Goal: Transaction & Acquisition: Purchase product/service

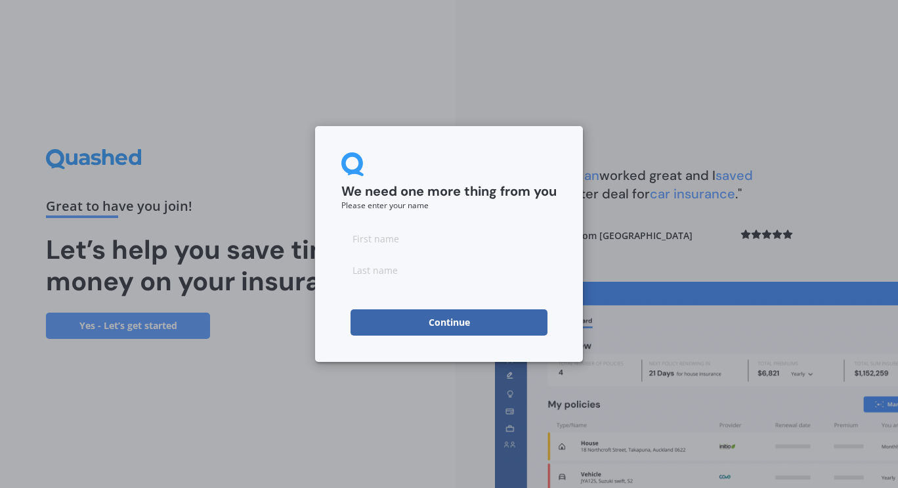
click at [440, 236] on input at bounding box center [448, 238] width 215 height 26
type input "jade"
click at [420, 272] on input at bounding box center [448, 270] width 215 height 26
type input "[PERSON_NAME]-szreider"
click at [416, 316] on button "Continue" at bounding box center [449, 322] width 197 height 26
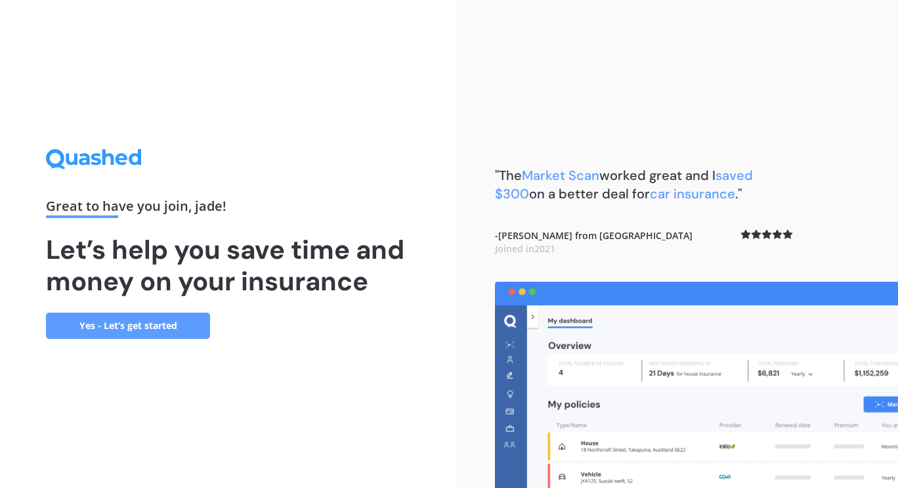
click at [131, 320] on link "Yes - Let’s get started" at bounding box center [128, 325] width 164 height 26
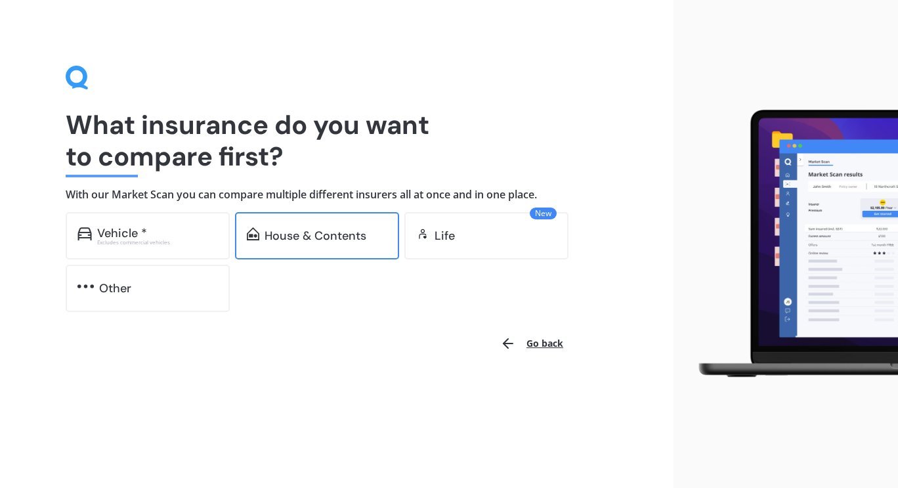
click at [303, 244] on div "House & Contents" at bounding box center [317, 235] width 164 height 47
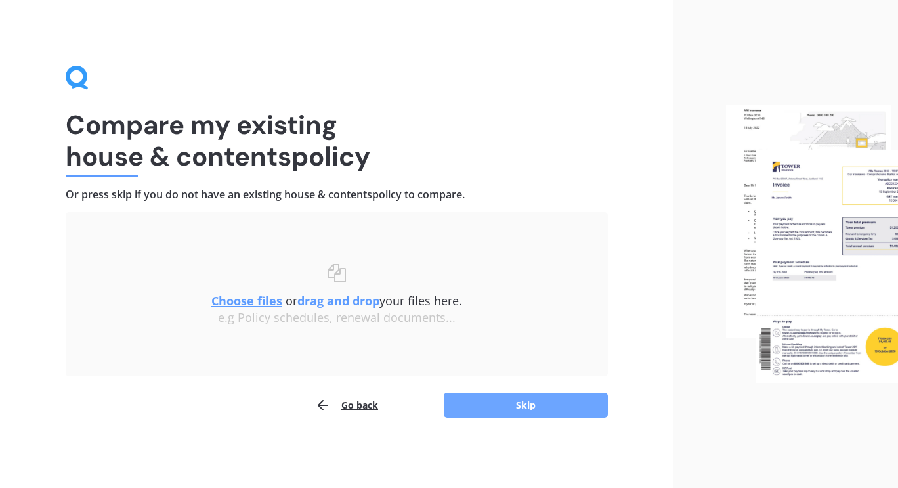
click at [506, 414] on button "Skip" at bounding box center [526, 405] width 164 height 25
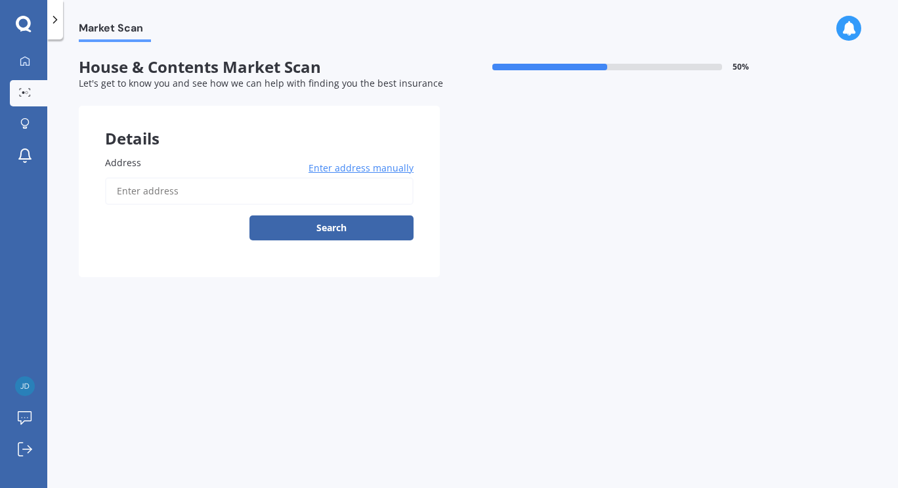
click at [169, 192] on input "Address" at bounding box center [259, 191] width 309 height 28
type input "[STREET_ADDRESS][PERSON_NAME]"
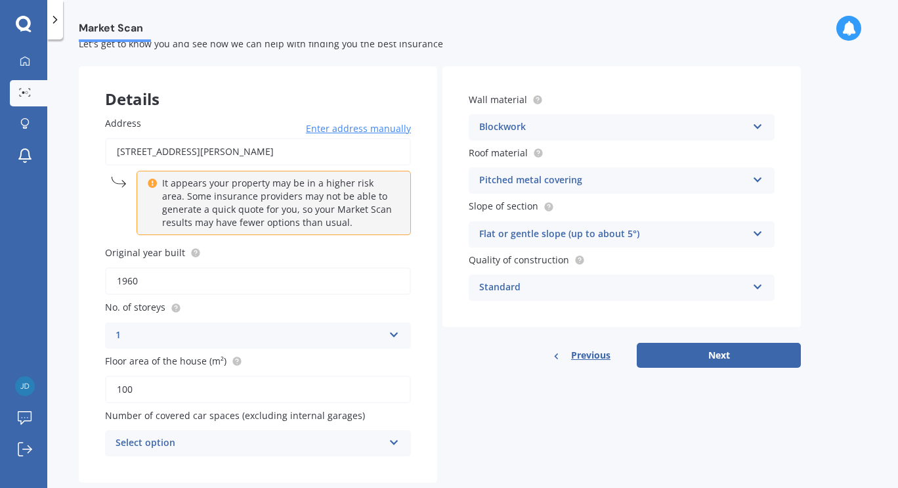
scroll to position [70, 0]
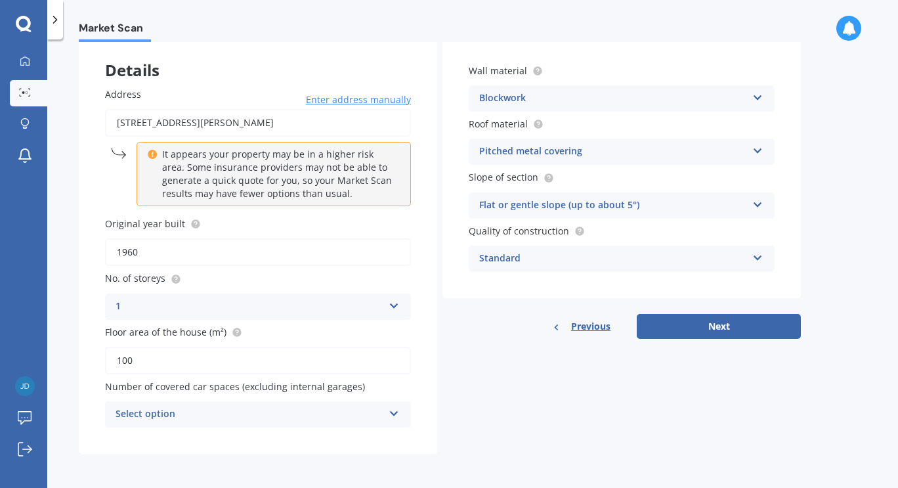
click at [211, 258] on input "1960" at bounding box center [258, 252] width 306 height 28
type input "1966"
click at [226, 412] on div "Select option" at bounding box center [250, 414] width 268 height 16
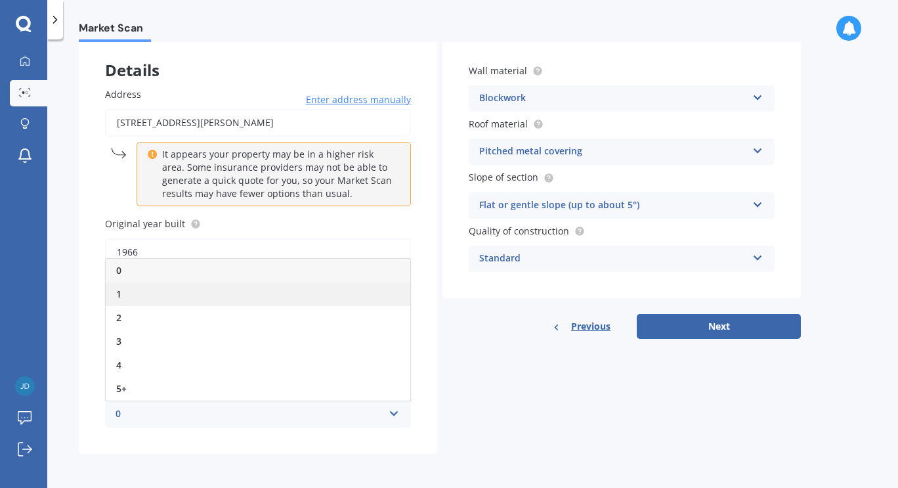
click at [121, 301] on div "1" at bounding box center [258, 294] width 305 height 24
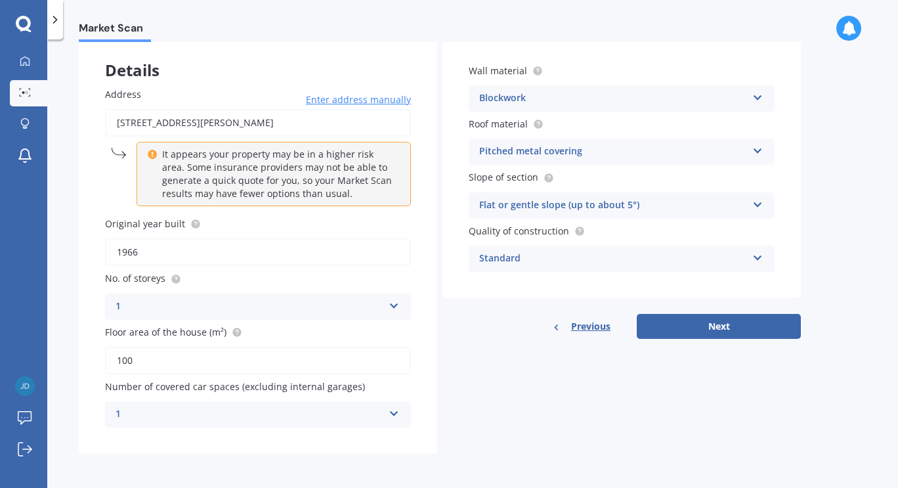
click at [538, 104] on div "Blockwork" at bounding box center [613, 99] width 268 height 16
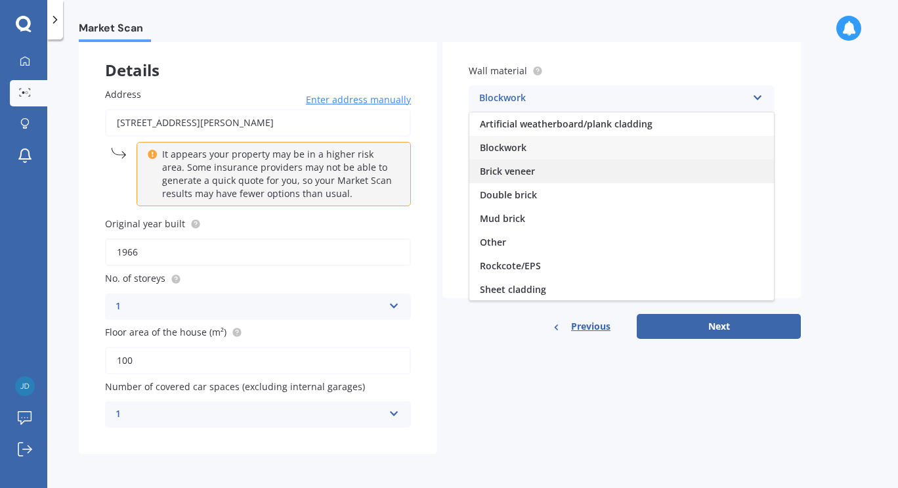
click at [531, 170] on span "Brick veneer" at bounding box center [507, 171] width 55 height 12
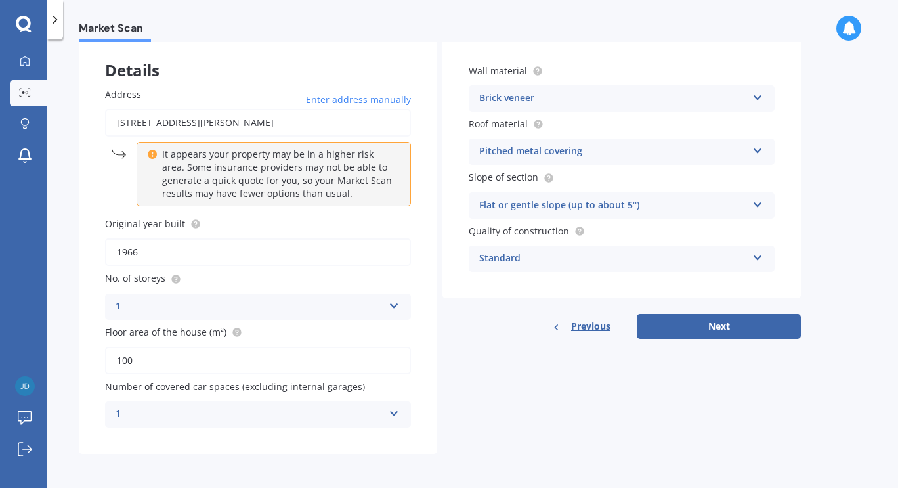
click at [603, 100] on div "Brick veneer" at bounding box center [613, 99] width 268 height 16
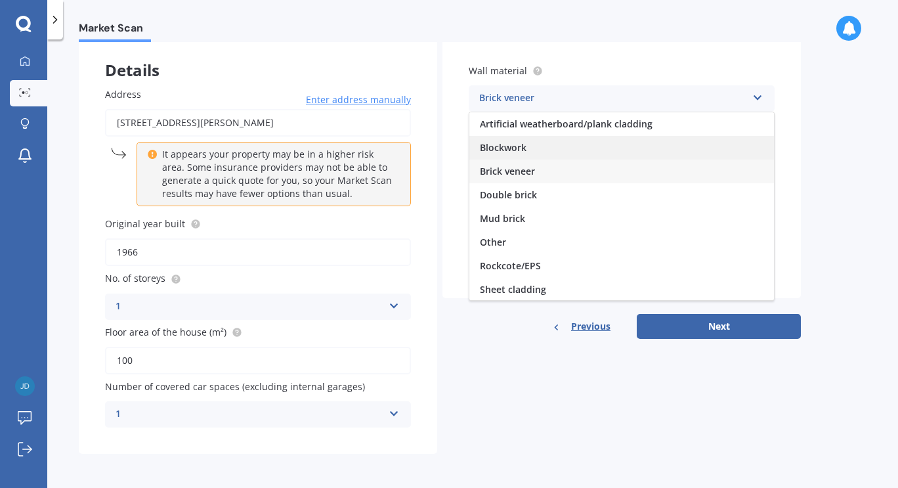
click at [584, 142] on div "Blockwork" at bounding box center [621, 148] width 305 height 24
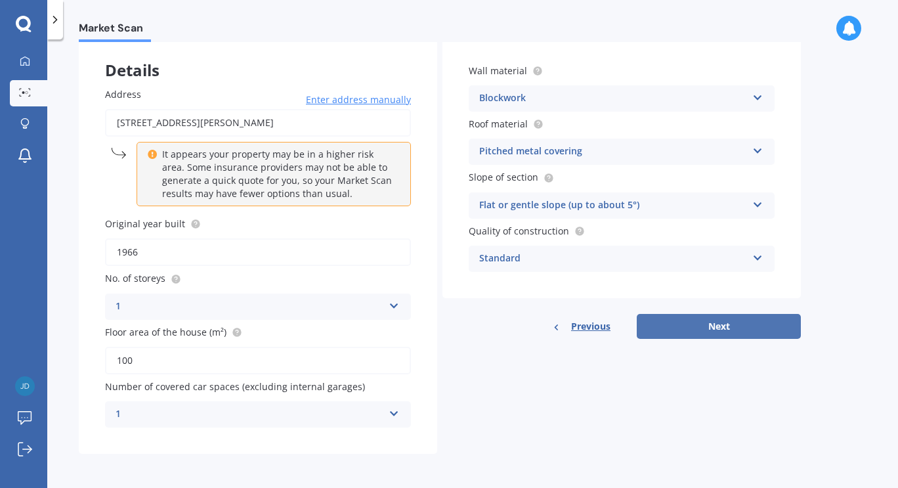
click at [698, 330] on button "Next" at bounding box center [719, 326] width 164 height 25
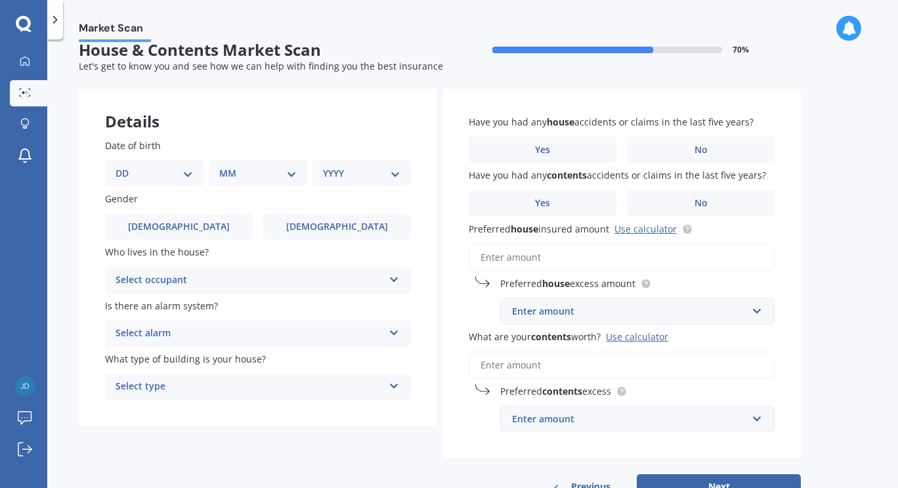
scroll to position [7, 0]
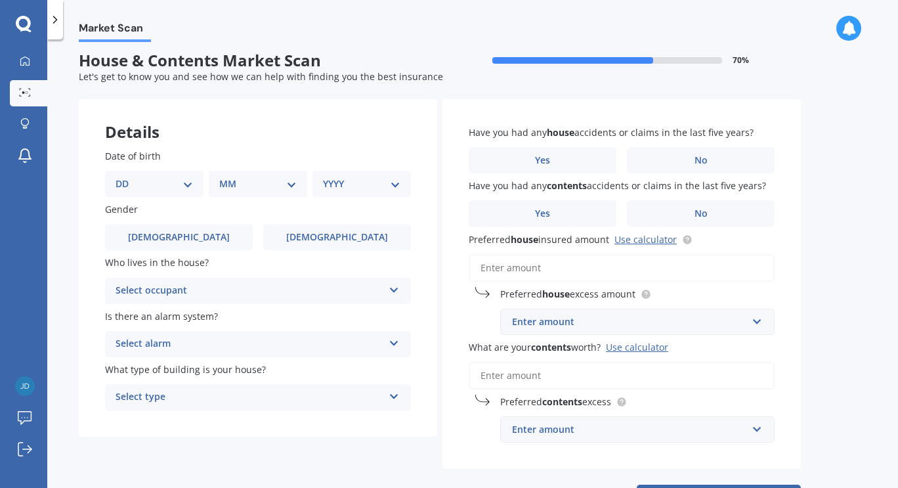
click at [184, 190] on select "DD 01 02 03 04 05 06 07 08 09 10 11 12 13 14 15 16 17 18 19 20 21 22 23 24 25 2…" at bounding box center [154, 184] width 77 height 14
select select "04"
click at [126, 177] on select "DD 01 02 03 04 05 06 07 08 09 10 11 12 13 14 15 16 17 18 19 20 21 22 23 24 25 2…" at bounding box center [154, 184] width 77 height 14
click at [255, 182] on select "MM 01 02 03 04 05 06 07 08 09 10 11 12" at bounding box center [261, 184] width 72 height 14
select select "05"
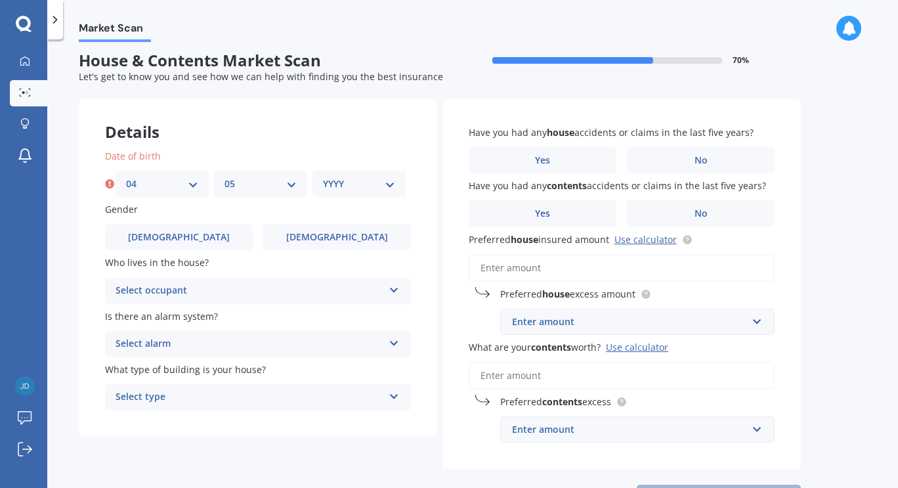
click at [225, 177] on select "MM 01 02 03 04 05 06 07 08 09 10 11 12" at bounding box center [261, 184] width 72 height 14
click at [354, 181] on select "YYYY 2009 2008 2007 2006 2005 2004 2003 2002 2001 2000 1999 1998 1997 1996 1995…" at bounding box center [359, 184] width 72 height 14
select select "1989"
click at [323, 177] on select "YYYY 2009 2008 2007 2006 2005 2004 2003 2002 2001 2000 1999 1998 1997 1996 1995…" at bounding box center [359, 184] width 72 height 14
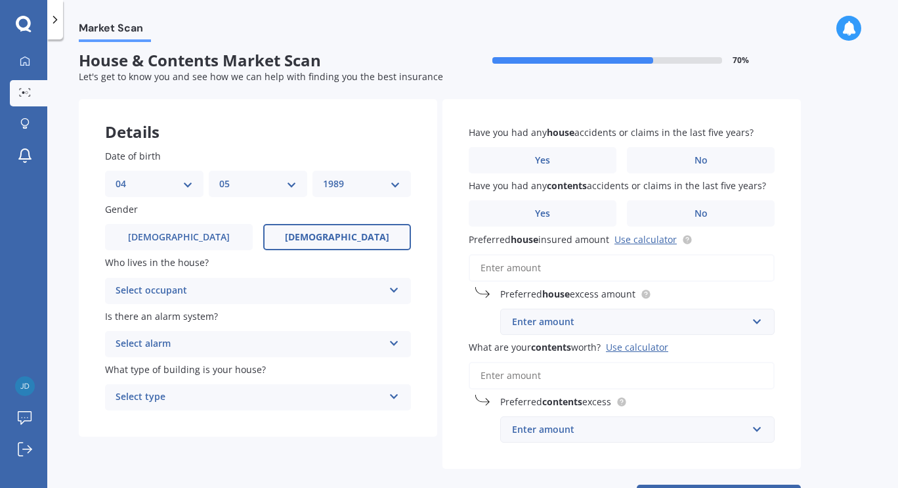
click at [329, 234] on span "[DEMOGRAPHIC_DATA]" at bounding box center [337, 237] width 104 height 11
click at [0, 0] on input "[DEMOGRAPHIC_DATA]" at bounding box center [0, 0] width 0 height 0
click at [286, 297] on div "Select occupant" at bounding box center [250, 291] width 268 height 16
click at [280, 317] on div "Owner" at bounding box center [258, 317] width 305 height 24
click at [281, 350] on div "Select alarm" at bounding box center [250, 344] width 268 height 16
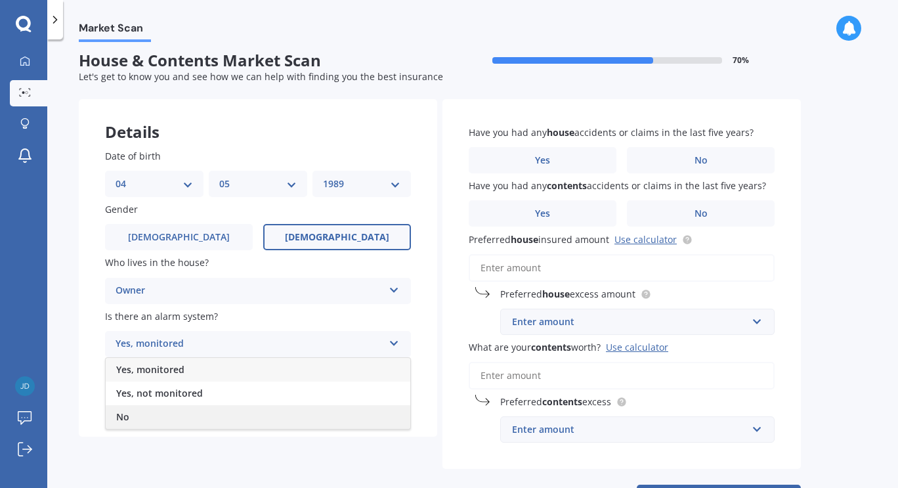
click at [271, 419] on div "No" at bounding box center [258, 417] width 305 height 24
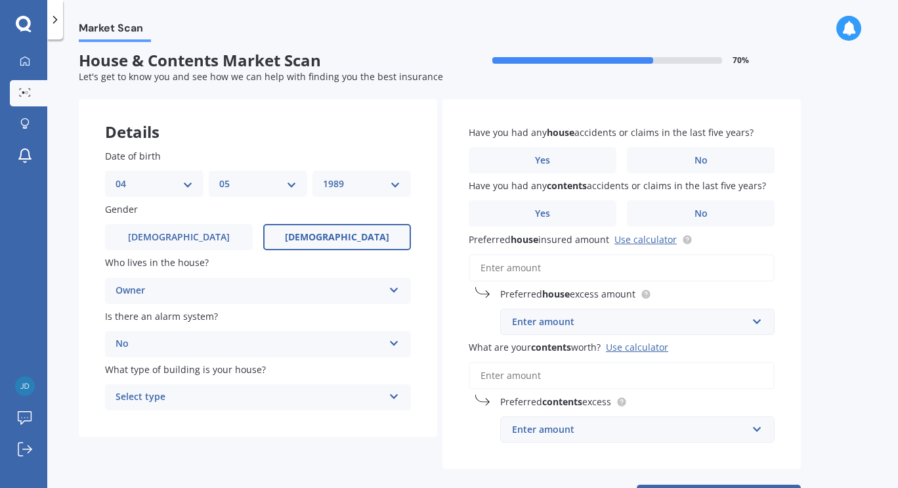
click at [303, 410] on div "Select type Freestanding Multi-unit (in a block of 6 or less) Multi-unit (in a …" at bounding box center [258, 397] width 306 height 26
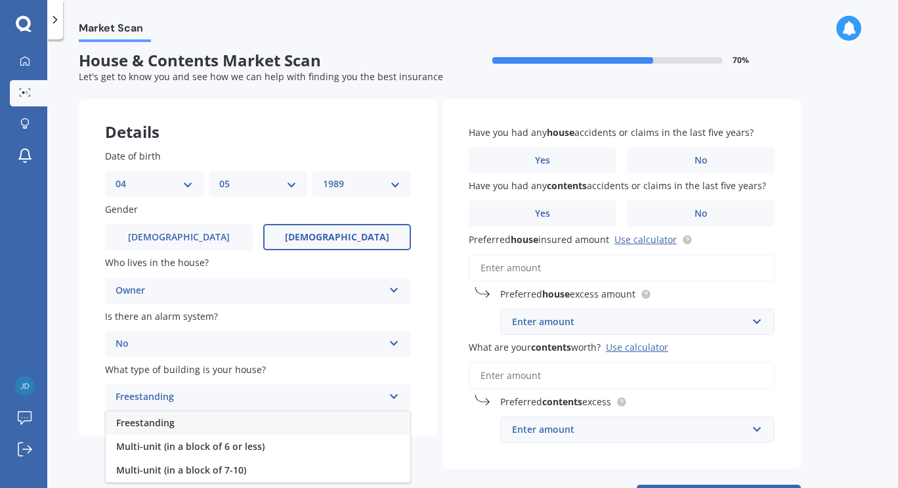
click at [299, 426] on div "Freestanding" at bounding box center [258, 423] width 305 height 24
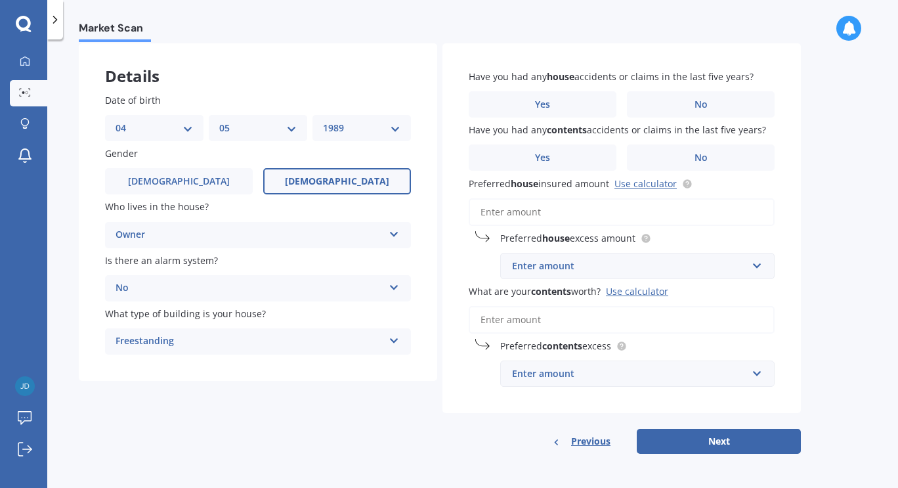
scroll to position [0, 0]
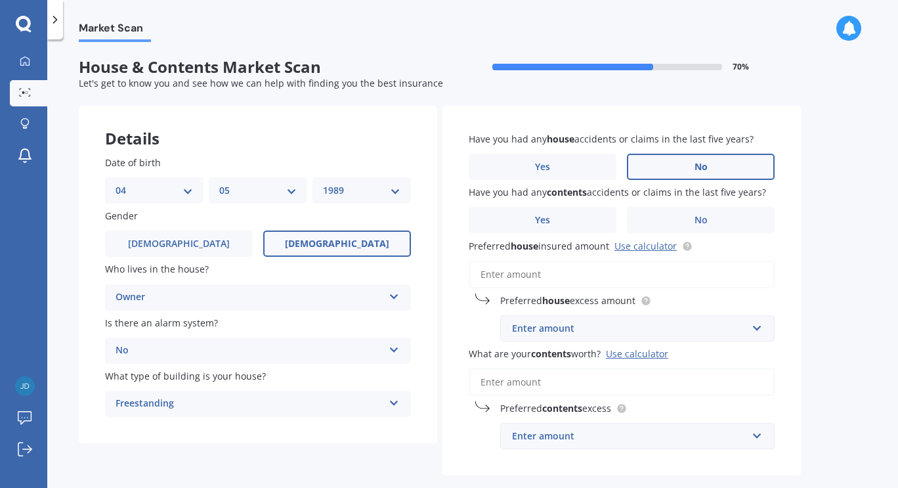
click at [697, 167] on span "No" at bounding box center [701, 166] width 13 height 11
click at [0, 0] on input "No" at bounding box center [0, 0] width 0 height 0
click at [693, 223] on label "No" at bounding box center [701, 220] width 148 height 26
click at [0, 0] on input "No" at bounding box center [0, 0] width 0 height 0
click at [697, 333] on div "Enter amount" at bounding box center [629, 328] width 235 height 14
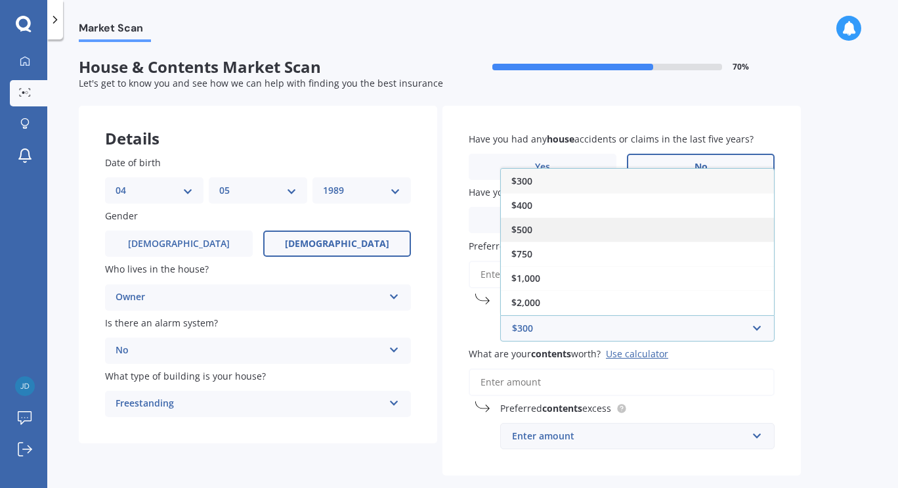
click at [537, 228] on div "$500" at bounding box center [637, 229] width 273 height 24
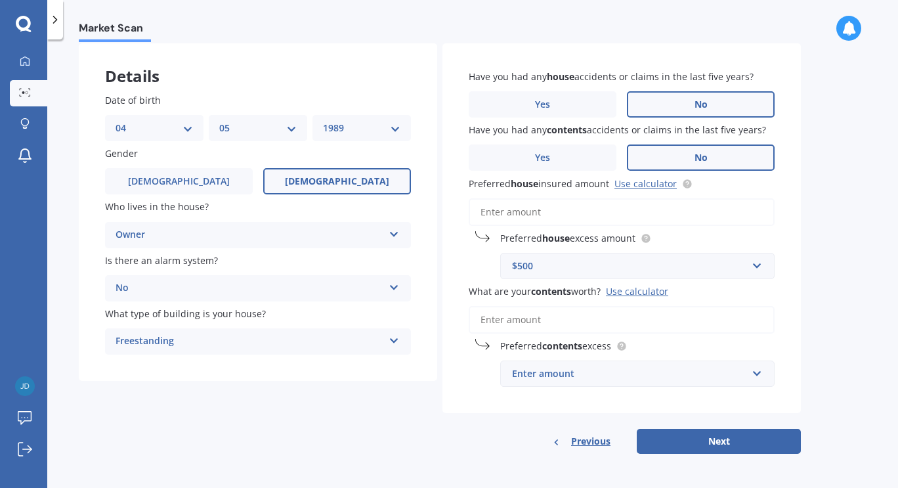
scroll to position [64, 0]
click at [629, 290] on div "Use calculator" at bounding box center [637, 291] width 62 height 12
click at [629, 306] on input "What are your contents worth? Use calculator" at bounding box center [622, 320] width 306 height 28
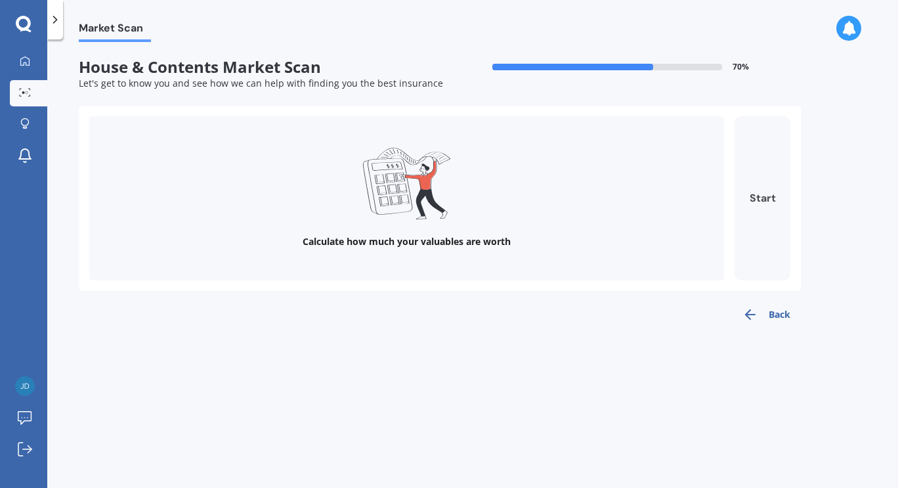
click at [762, 198] on button "Start" at bounding box center [763, 198] width 56 height 164
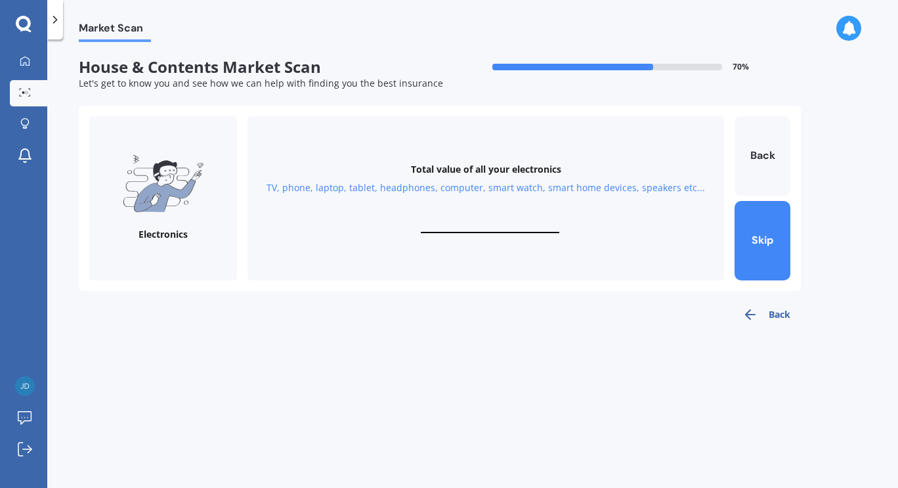
click at [498, 207] on div "Total value of all your electronics TV, phone, laptop, tablet, headphones, comp…" at bounding box center [485, 198] width 477 height 164
click at [463, 225] on input "text" at bounding box center [490, 227] width 139 height 12
click at [330, 187] on div "TV, phone, laptop, tablet, headphones, computer, smart watch, smart home device…" at bounding box center [486, 187] width 439 height 13
click at [761, 168] on button "Back" at bounding box center [763, 155] width 56 height 79
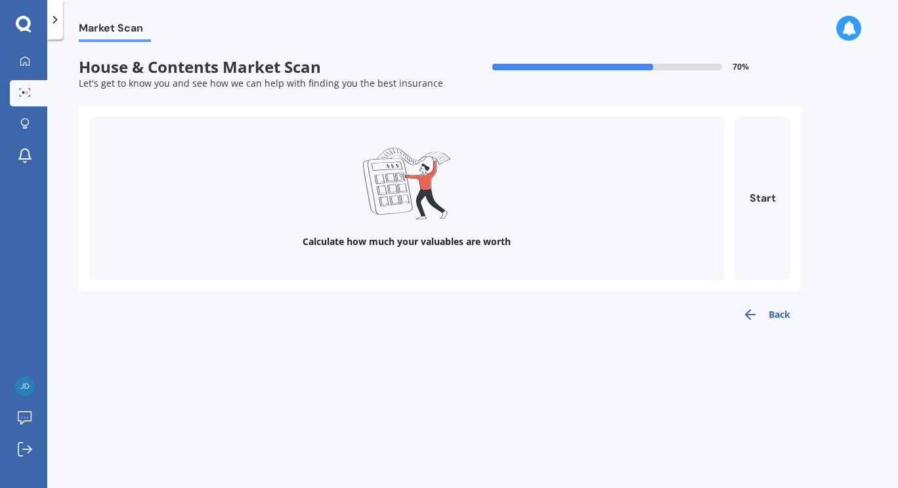
click at [765, 312] on button "Back" at bounding box center [766, 314] width 69 height 26
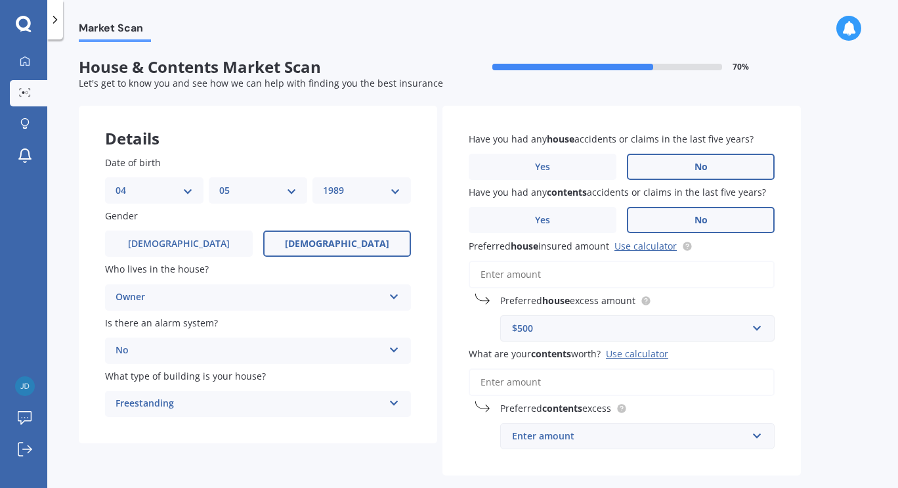
scroll to position [64, 0]
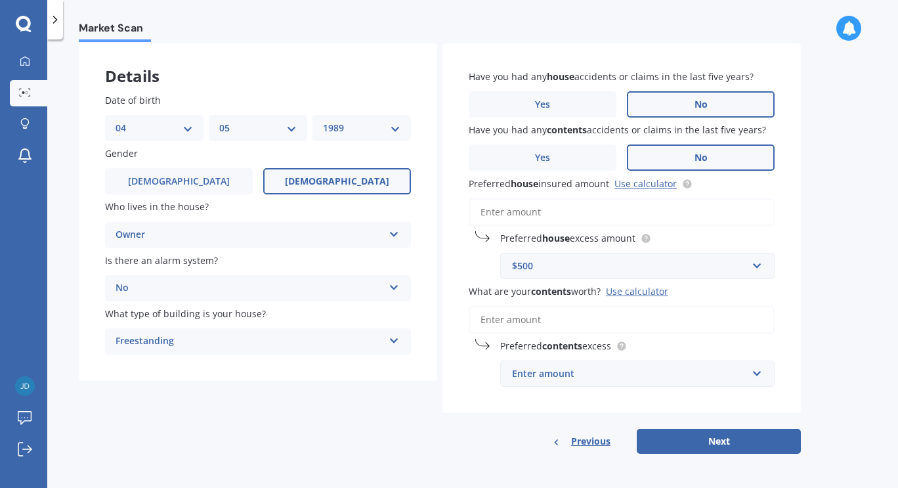
click at [504, 322] on input "What are your contents worth? Use calculator" at bounding box center [622, 320] width 306 height 28
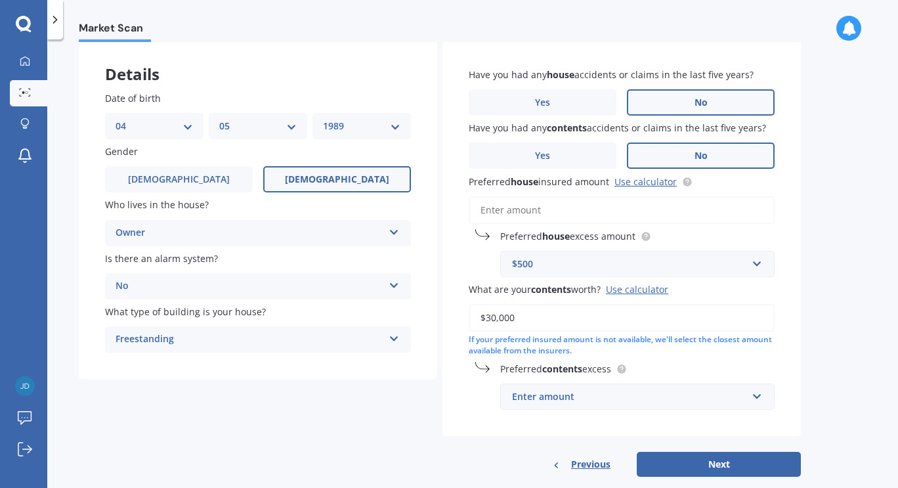
type input "$30,000"
click at [632, 394] on div "Enter amount" at bounding box center [629, 396] width 235 height 14
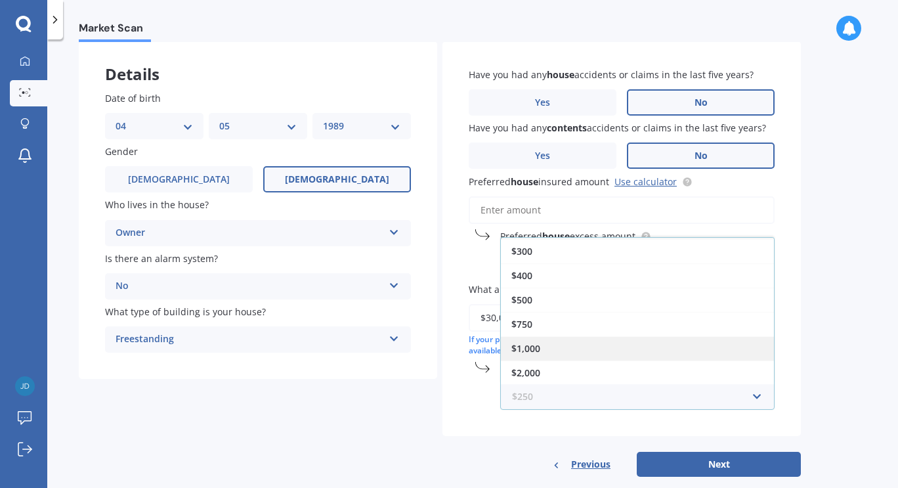
scroll to position [0, 0]
click at [470, 420] on div "Have you had any house accidents or claims in the last five years? Yes No Have …" at bounding box center [621, 238] width 358 height 395
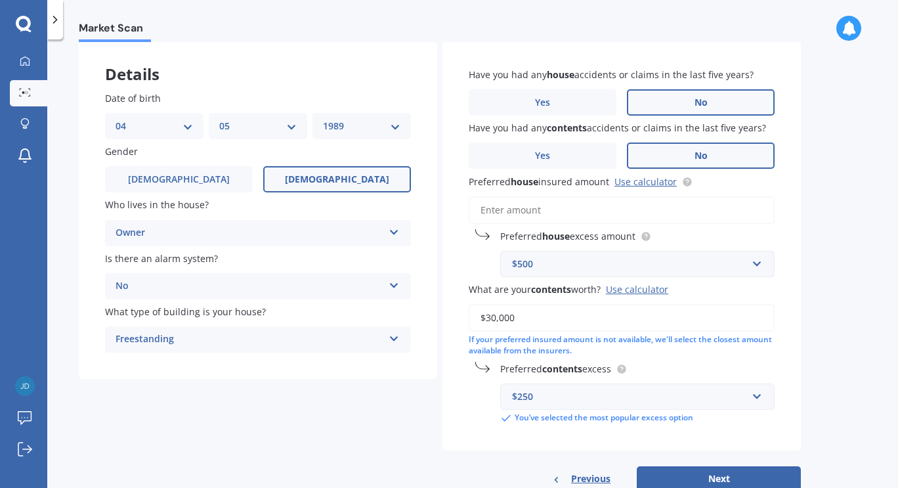
scroll to position [104, 0]
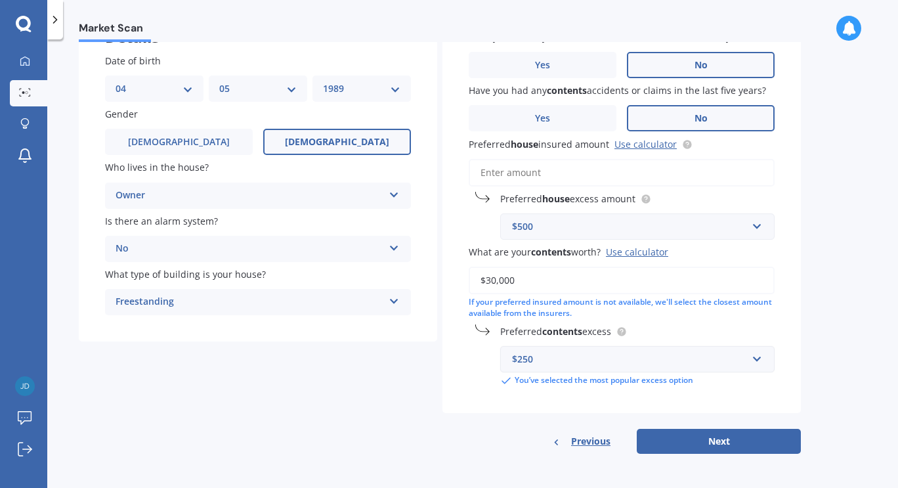
click at [574, 360] on div "$250" at bounding box center [629, 359] width 235 height 14
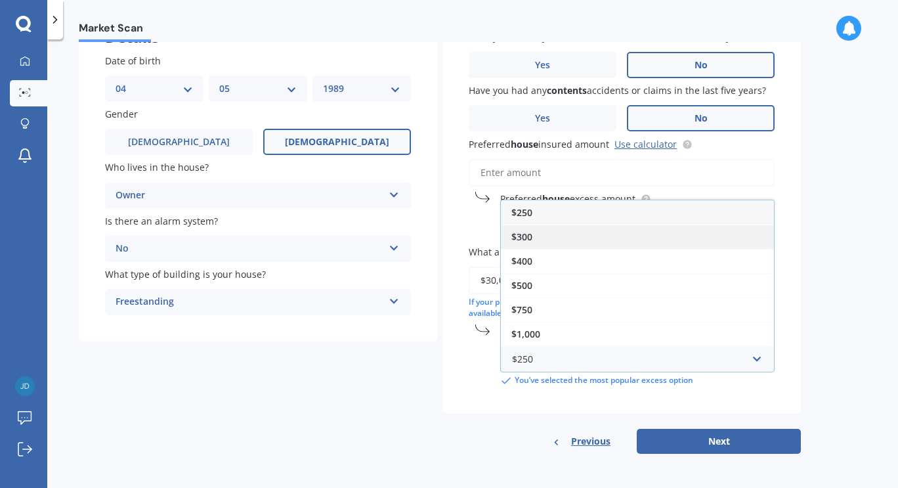
click at [535, 246] on div "$300" at bounding box center [637, 237] width 273 height 24
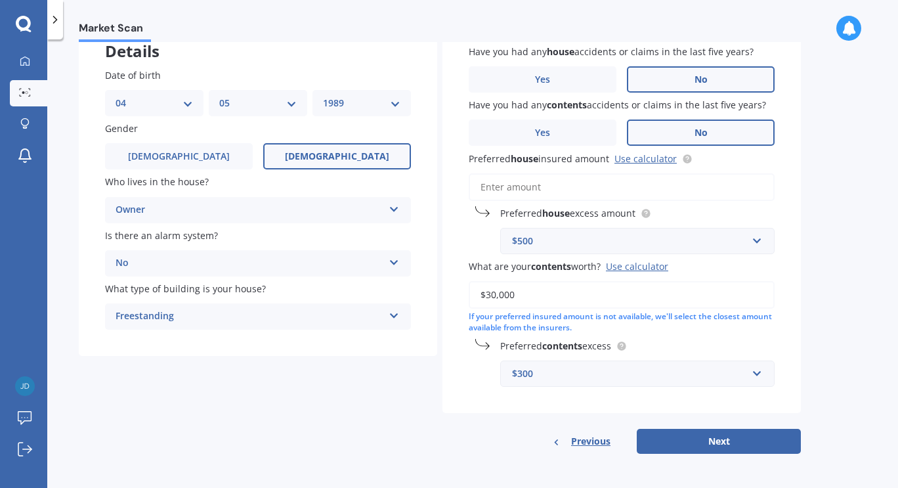
click at [473, 378] on div "Preferred contents excess $300 $250 $300 $400 $500 $750 $1,000 $2,000" at bounding box center [622, 363] width 306 height 48
click at [750, 440] on button "Next" at bounding box center [719, 441] width 164 height 25
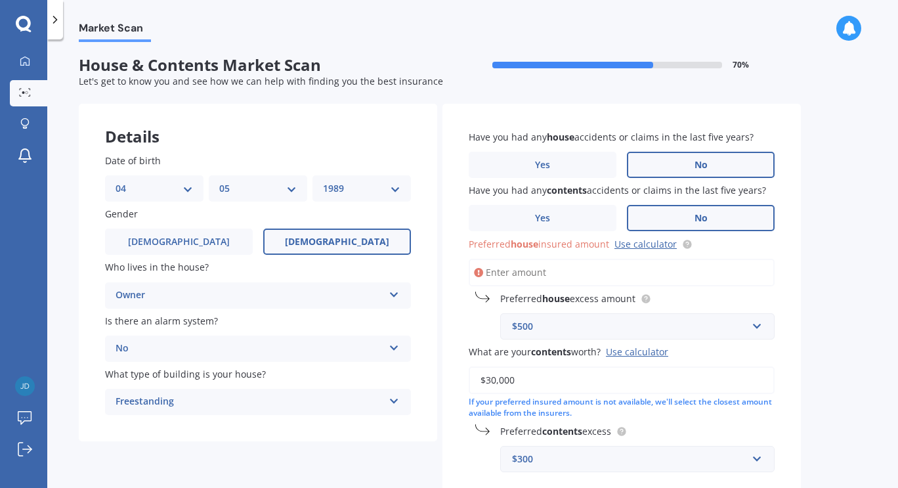
scroll to position [0, 0]
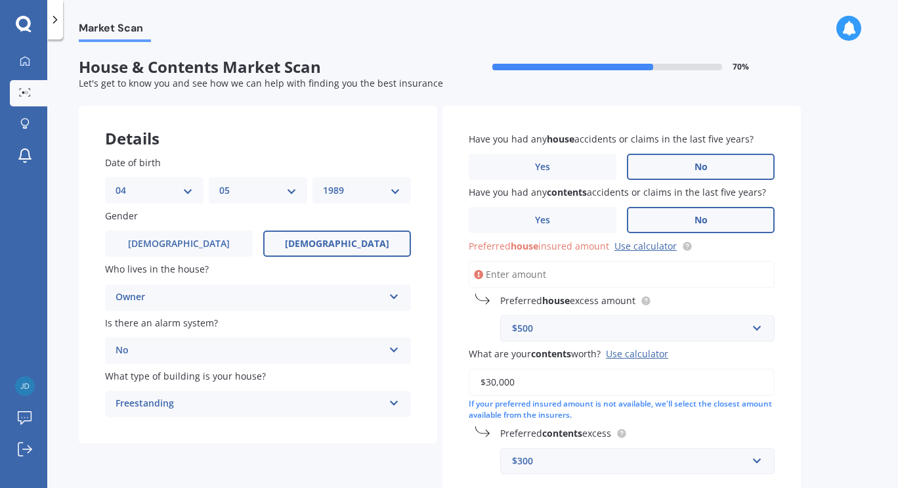
type input "$7"
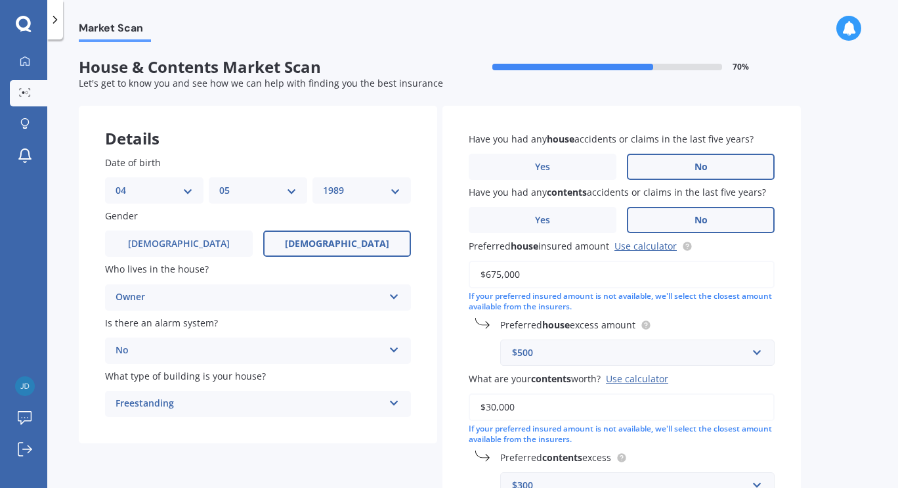
type input "$675,000"
click at [807, 257] on div "Market Scan House & Contents Market Scan 70 % Let's get to know you and see how…" at bounding box center [472, 266] width 851 height 448
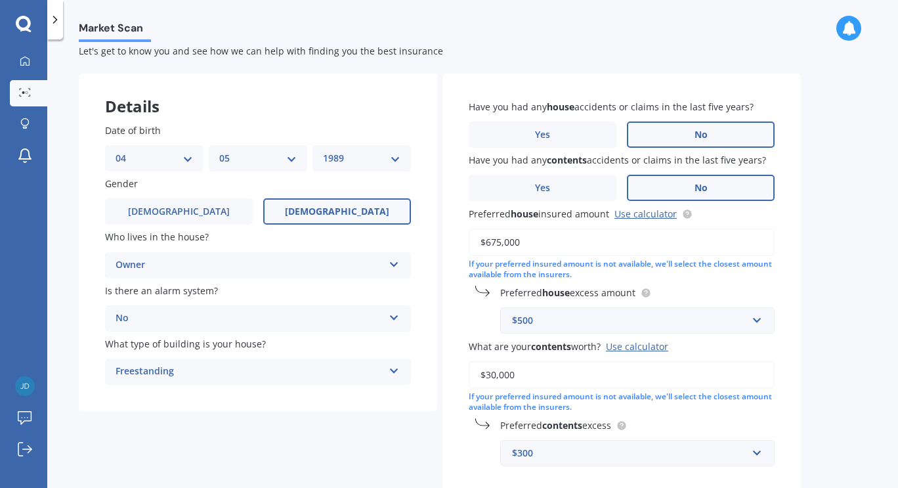
scroll to position [37, 0]
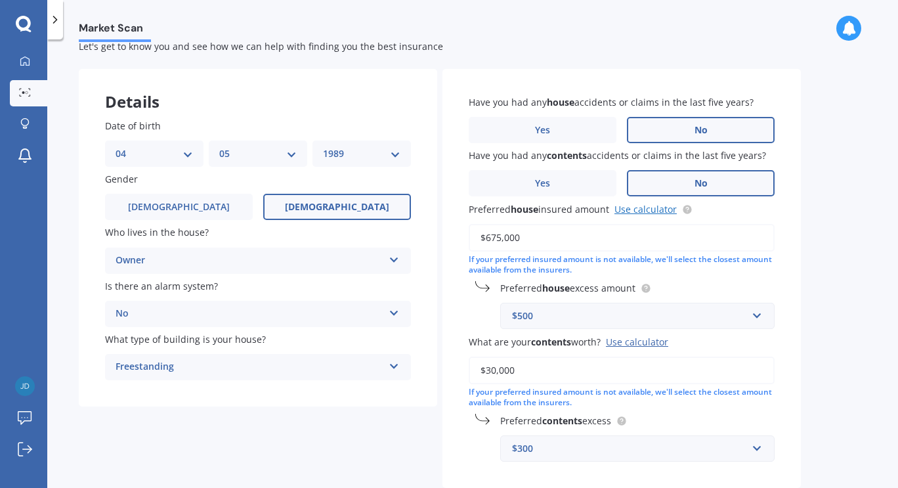
click at [653, 210] on link "Use calculator" at bounding box center [645, 209] width 62 height 12
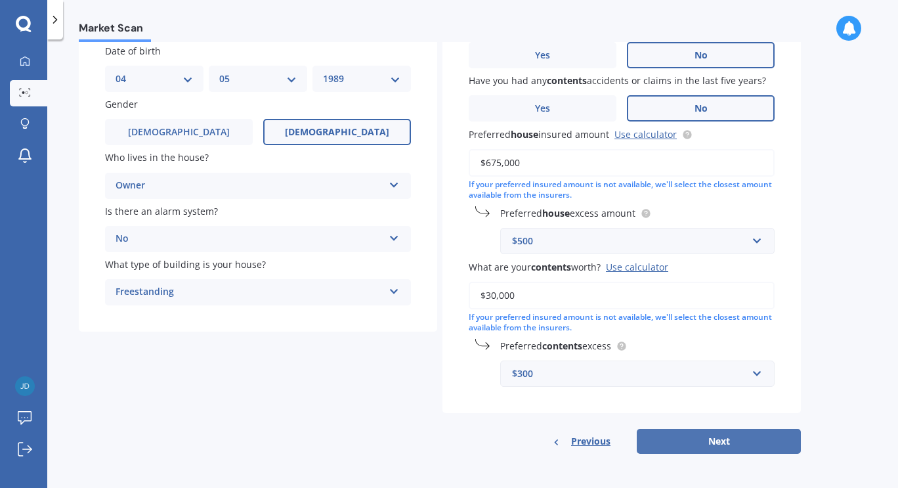
click at [713, 440] on button "Next" at bounding box center [719, 441] width 164 height 25
select select "04"
select select "05"
select select "1989"
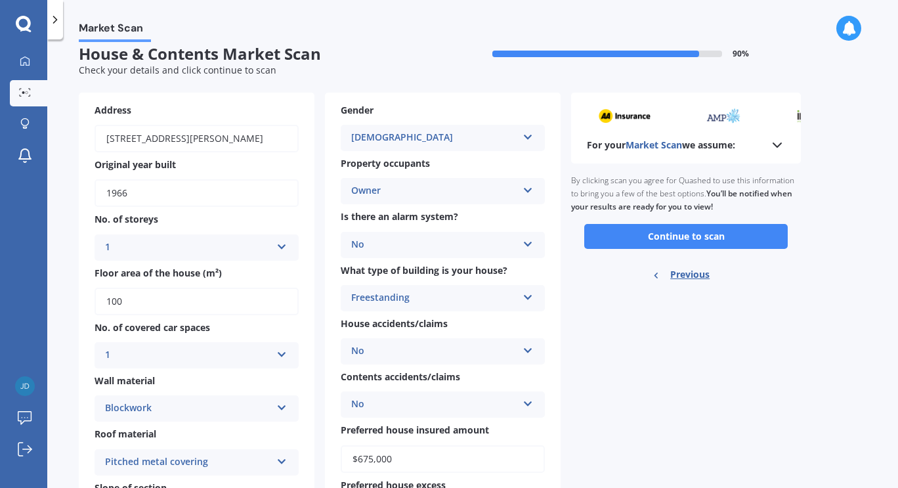
scroll to position [12, 0]
click at [685, 235] on button "Continue to scan" at bounding box center [686, 237] width 204 height 25
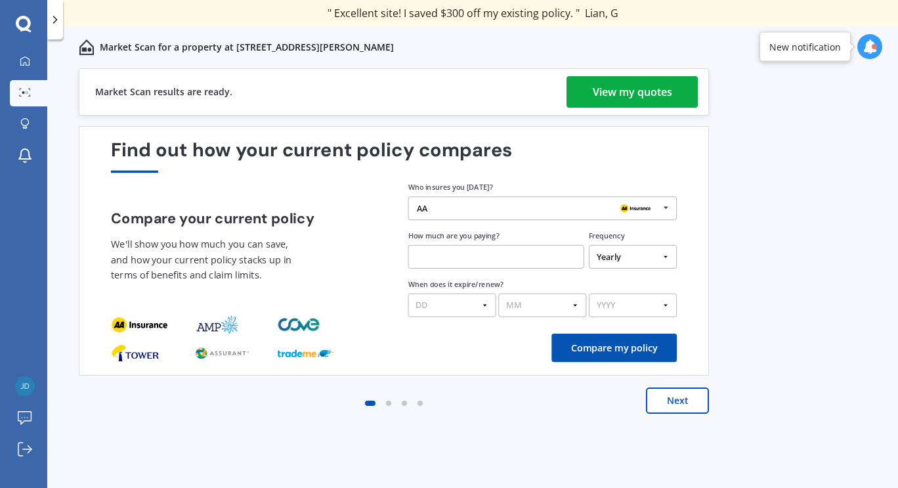
click at [642, 87] on div "View my quotes" at bounding box center [632, 92] width 79 height 32
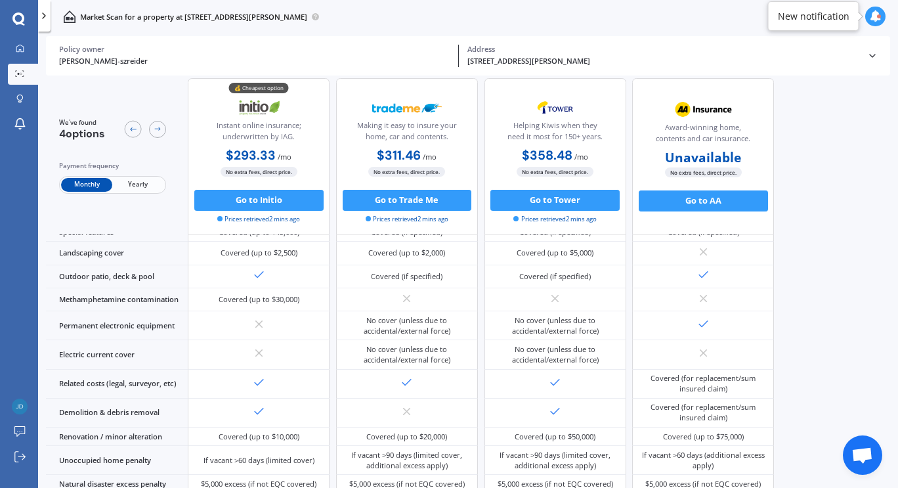
scroll to position [345, 0]
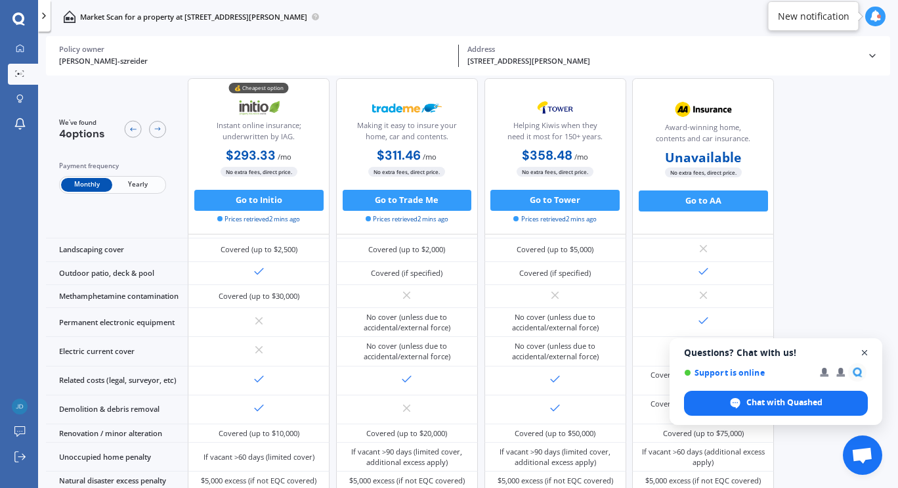
click at [866, 353] on span "Open chat" at bounding box center [865, 353] width 16 height 16
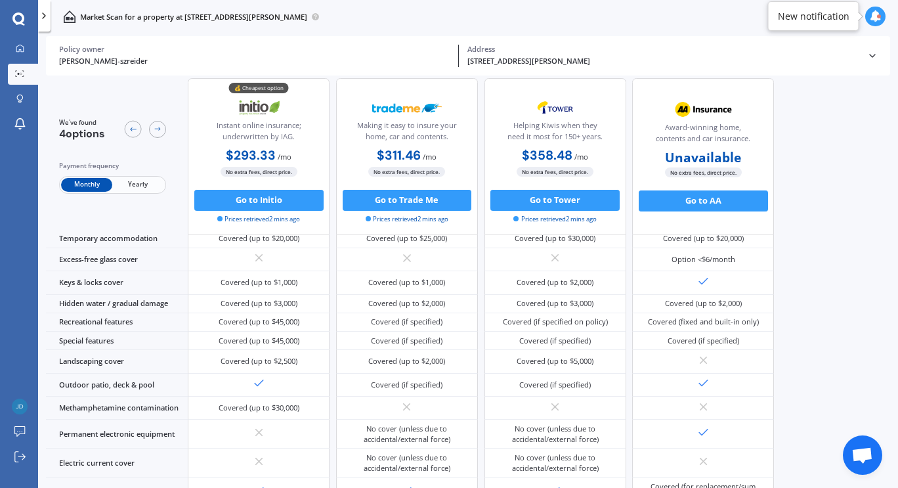
scroll to position [192, 0]
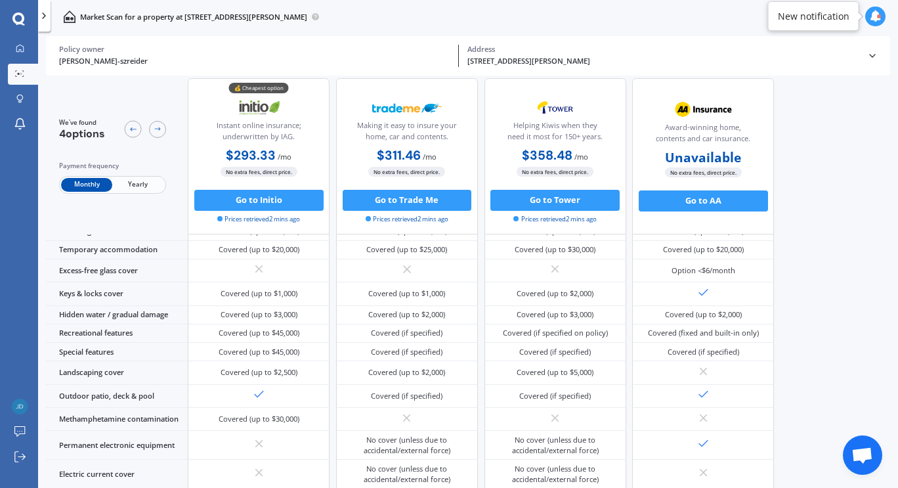
click at [871, 54] on icon at bounding box center [872, 56] width 11 height 11
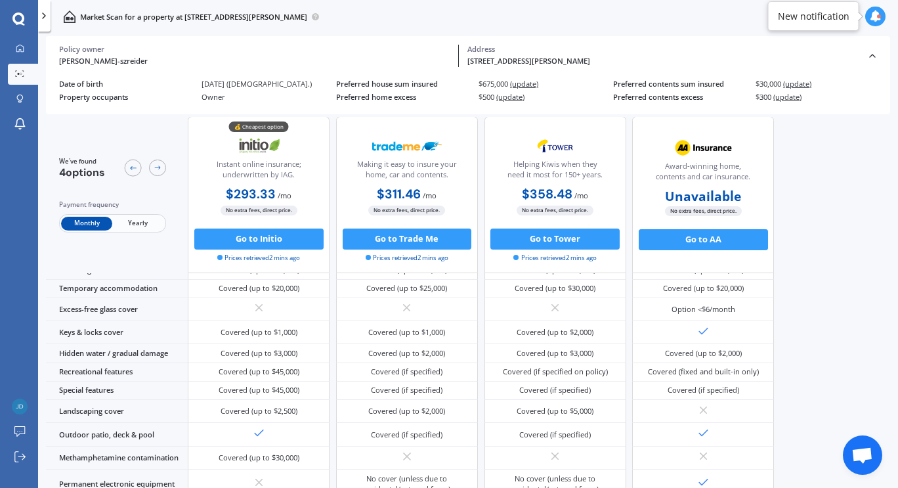
click at [877, 14] on icon at bounding box center [876, 17] width 12 height 12
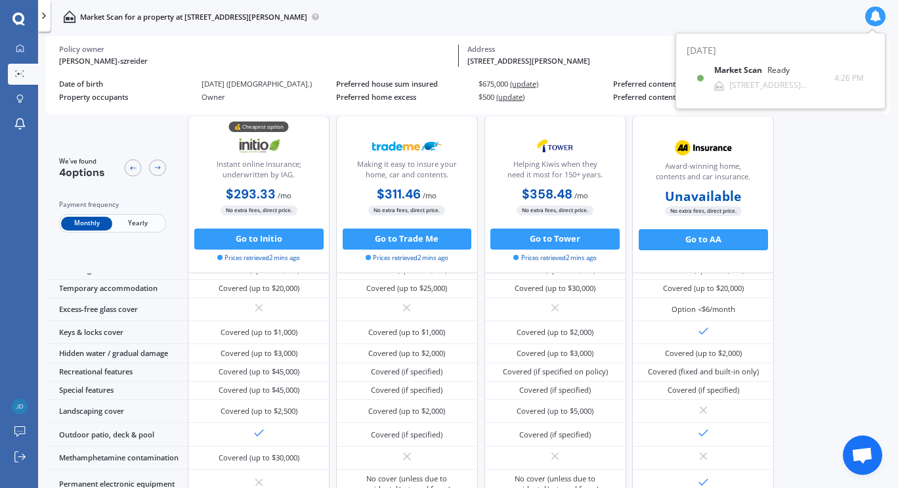
click at [851, 161] on div "We've found 4 options Payment frequency Monthly Yearly 💰 Cheapest option Instan…" at bounding box center [472, 150] width 852 height 374
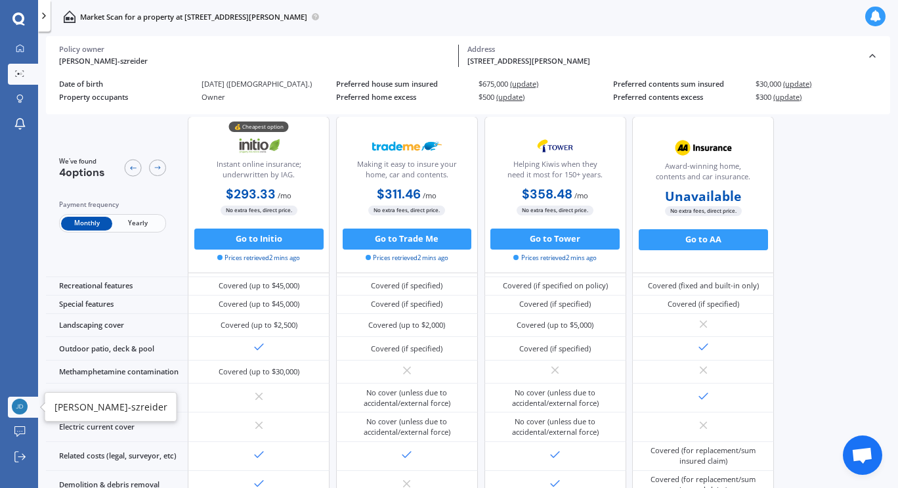
click at [21, 413] on img at bounding box center [20, 406] width 16 height 16
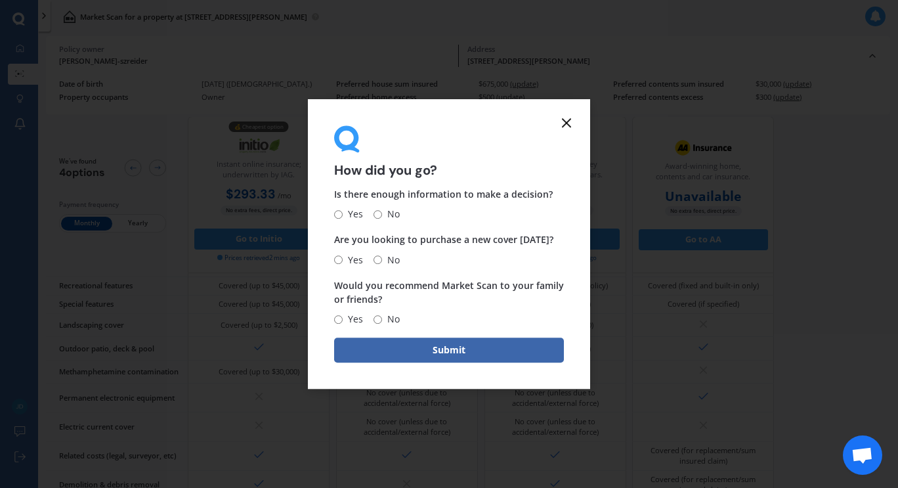
click at [568, 127] on icon at bounding box center [567, 123] width 16 height 16
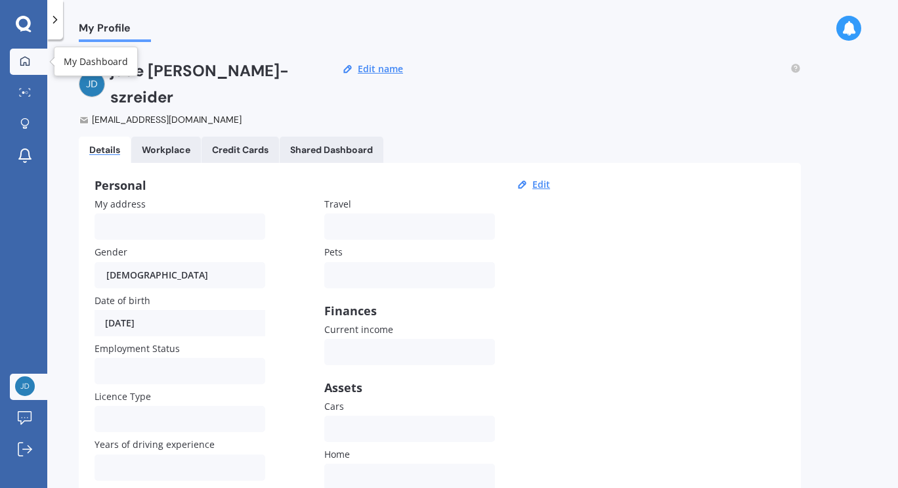
click at [23, 64] on icon at bounding box center [25, 61] width 11 height 11
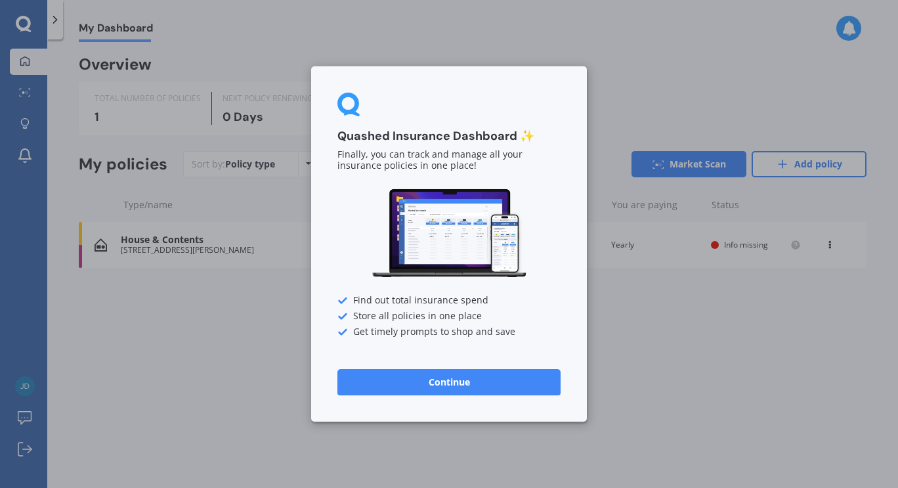
click at [412, 385] on button "Continue" at bounding box center [448, 382] width 223 height 26
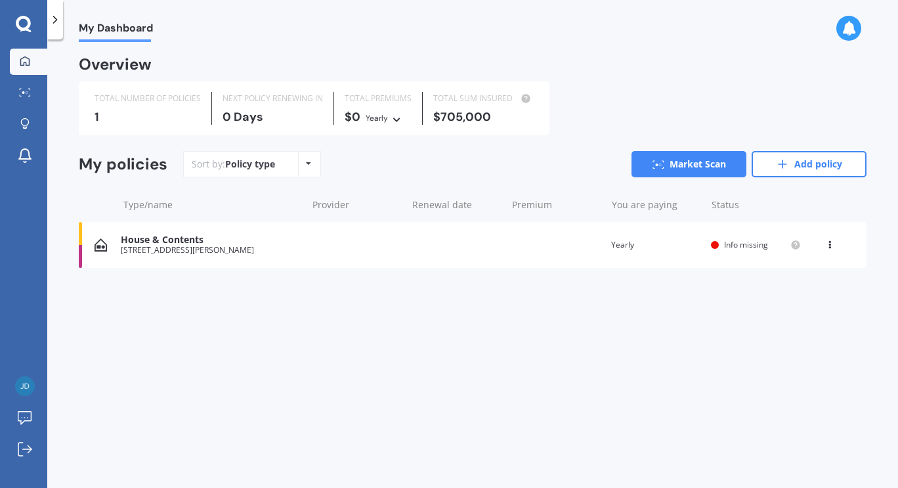
click at [717, 240] on div "Info missing" at bounding box center [756, 245] width 90 height 11
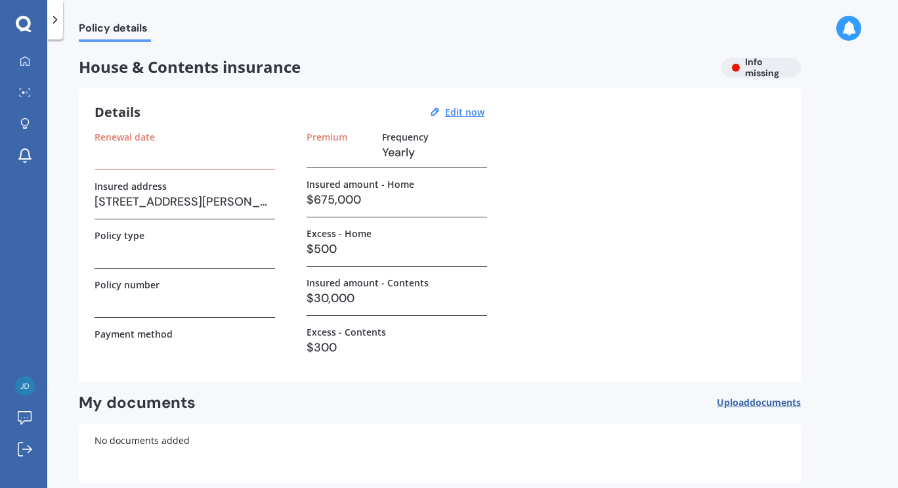
click at [739, 74] on div "House & Contents insurance Info missing" at bounding box center [440, 68] width 722 height 20
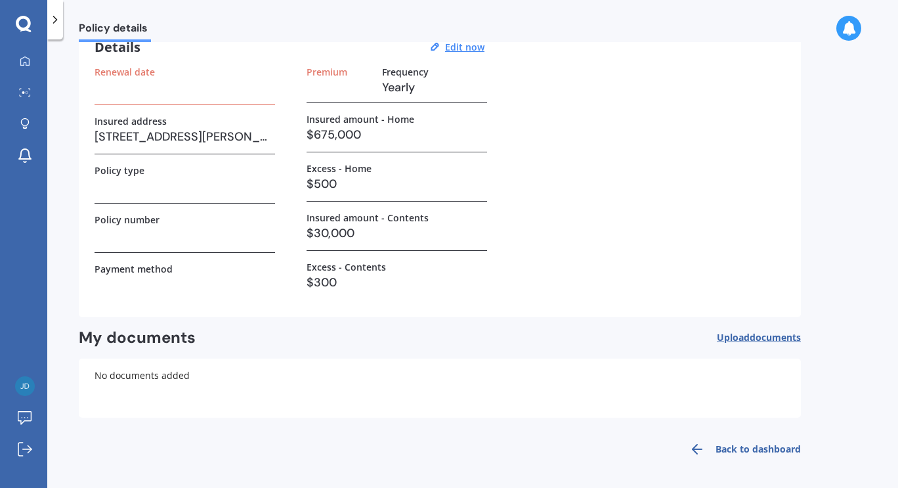
click at [735, 453] on link "Back to dashboard" at bounding box center [740, 449] width 119 height 32
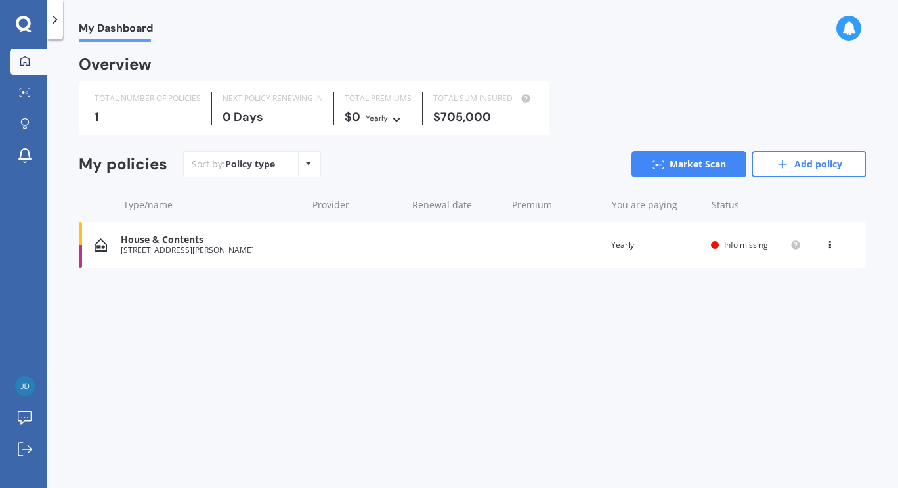
click at [836, 247] on div "View option View policy Delete" at bounding box center [831, 244] width 12 height 13
click at [797, 294] on div "Delete" at bounding box center [801, 296] width 130 height 26
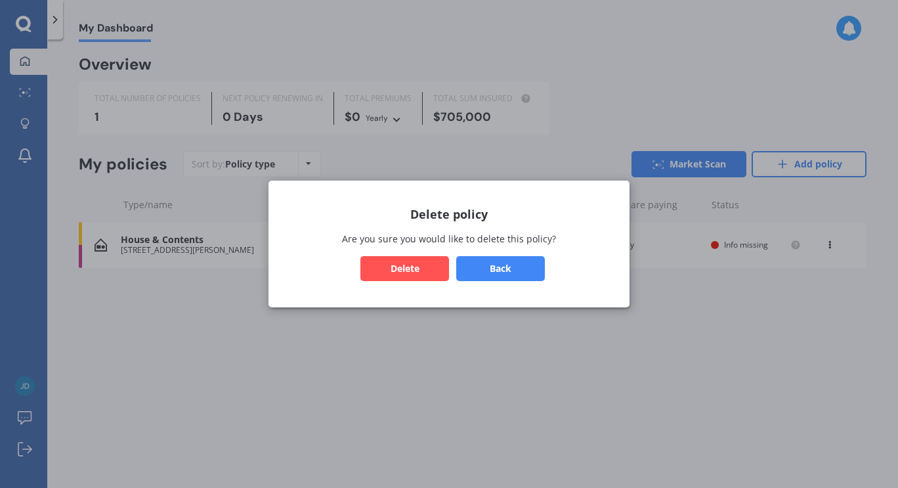
click at [421, 265] on button "Delete" at bounding box center [404, 268] width 89 height 25
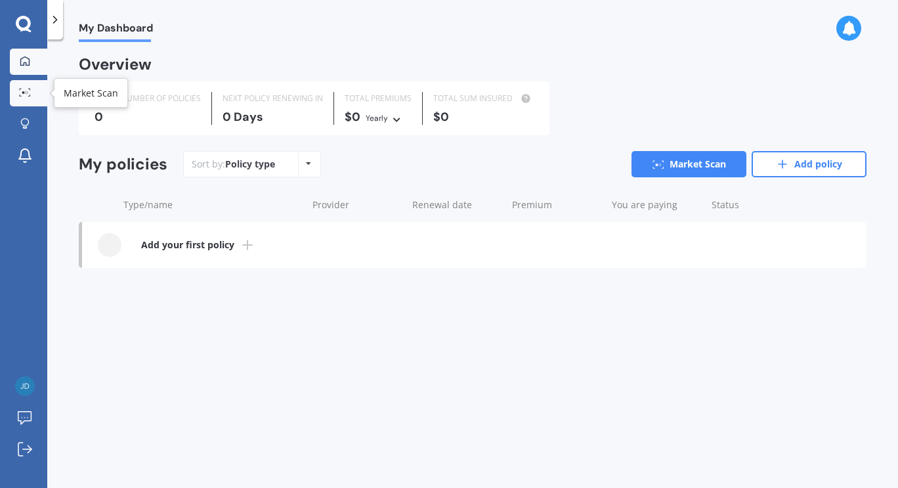
click at [20, 91] on icon at bounding box center [25, 92] width 12 height 9
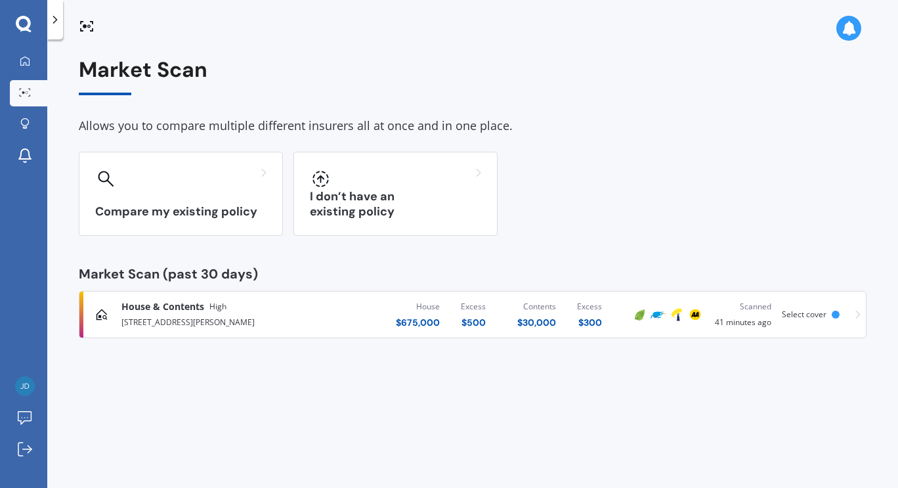
click at [23, 17] on icon at bounding box center [23, 23] width 15 height 15
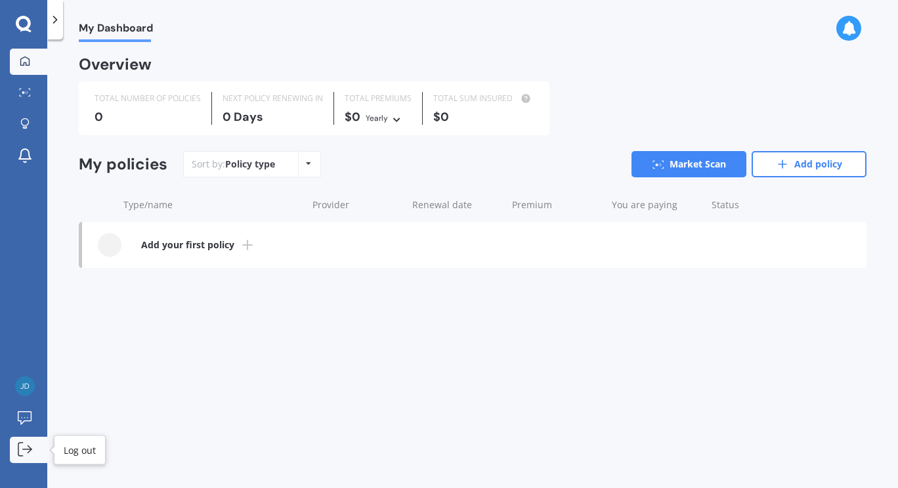
click at [25, 452] on icon at bounding box center [25, 449] width 14 height 14
